Goal: Book appointment/travel/reservation

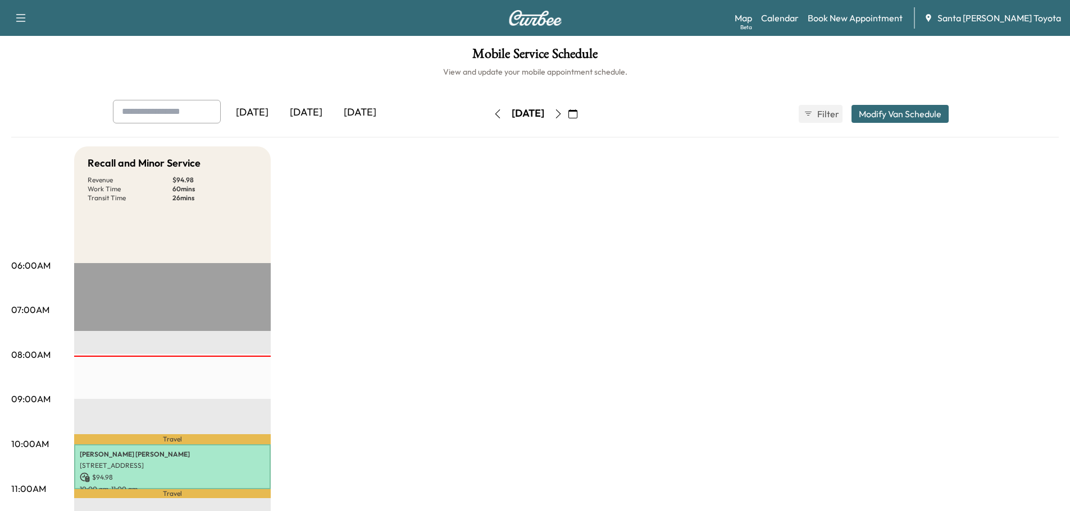
scroll to position [112, 0]
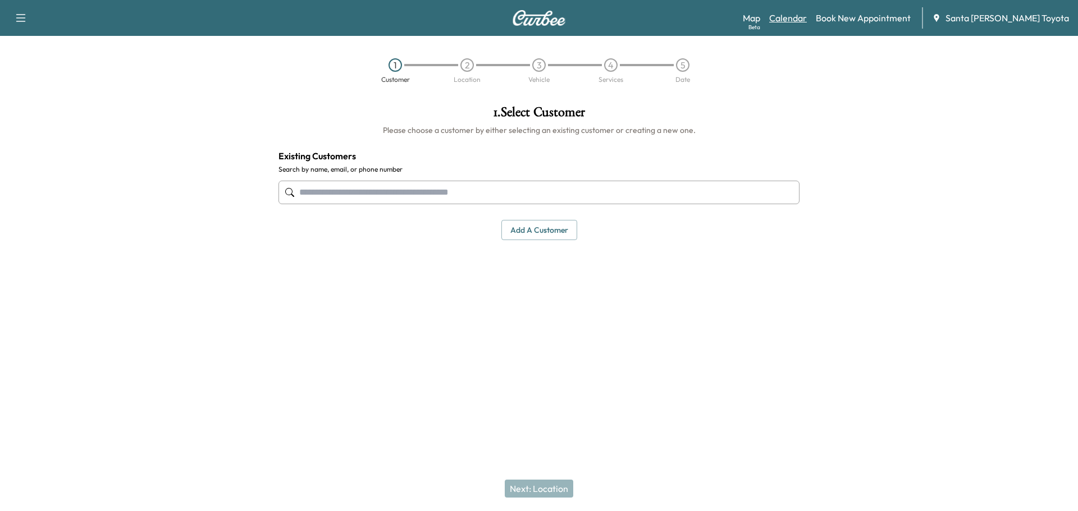
click at [805, 17] on link "Calendar" at bounding box center [788, 17] width 38 height 13
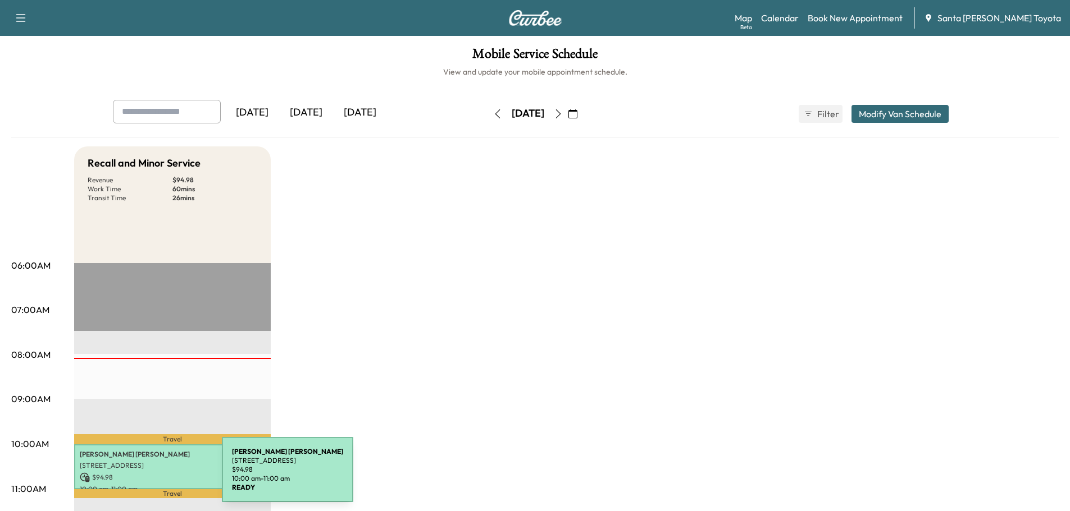
click at [138, 474] on p "$ 94.98" at bounding box center [172, 478] width 185 height 10
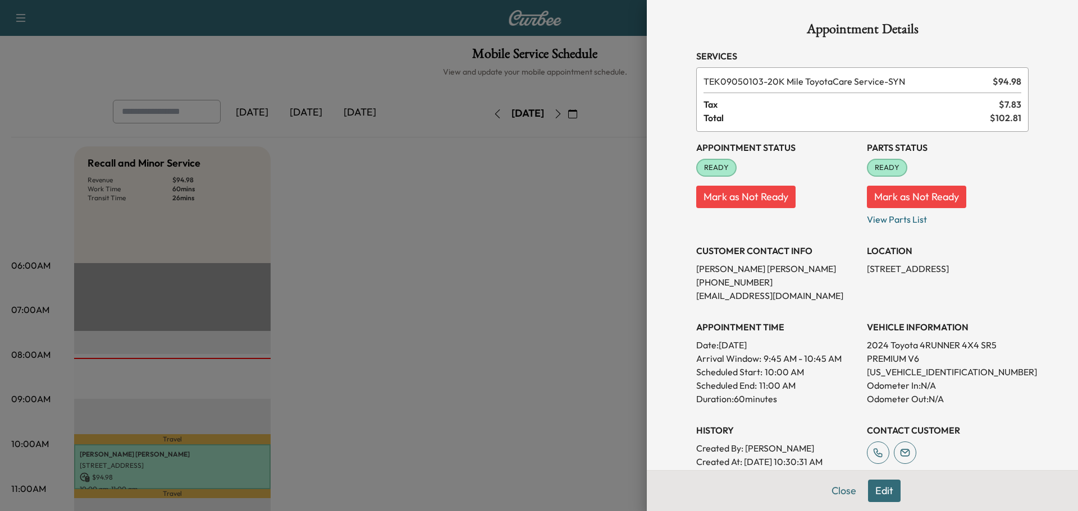
click at [892, 375] on p "[US_VEHICLE_IDENTIFICATION_NUMBER]" at bounding box center [948, 371] width 162 height 13
click at [891, 375] on p "[US_VEHICLE_IDENTIFICATION_NUMBER]" at bounding box center [948, 371] width 162 height 13
copy p "[US_VEHICLE_IDENTIFICATION_NUMBER]"
